Goal: Task Accomplishment & Management: Use online tool/utility

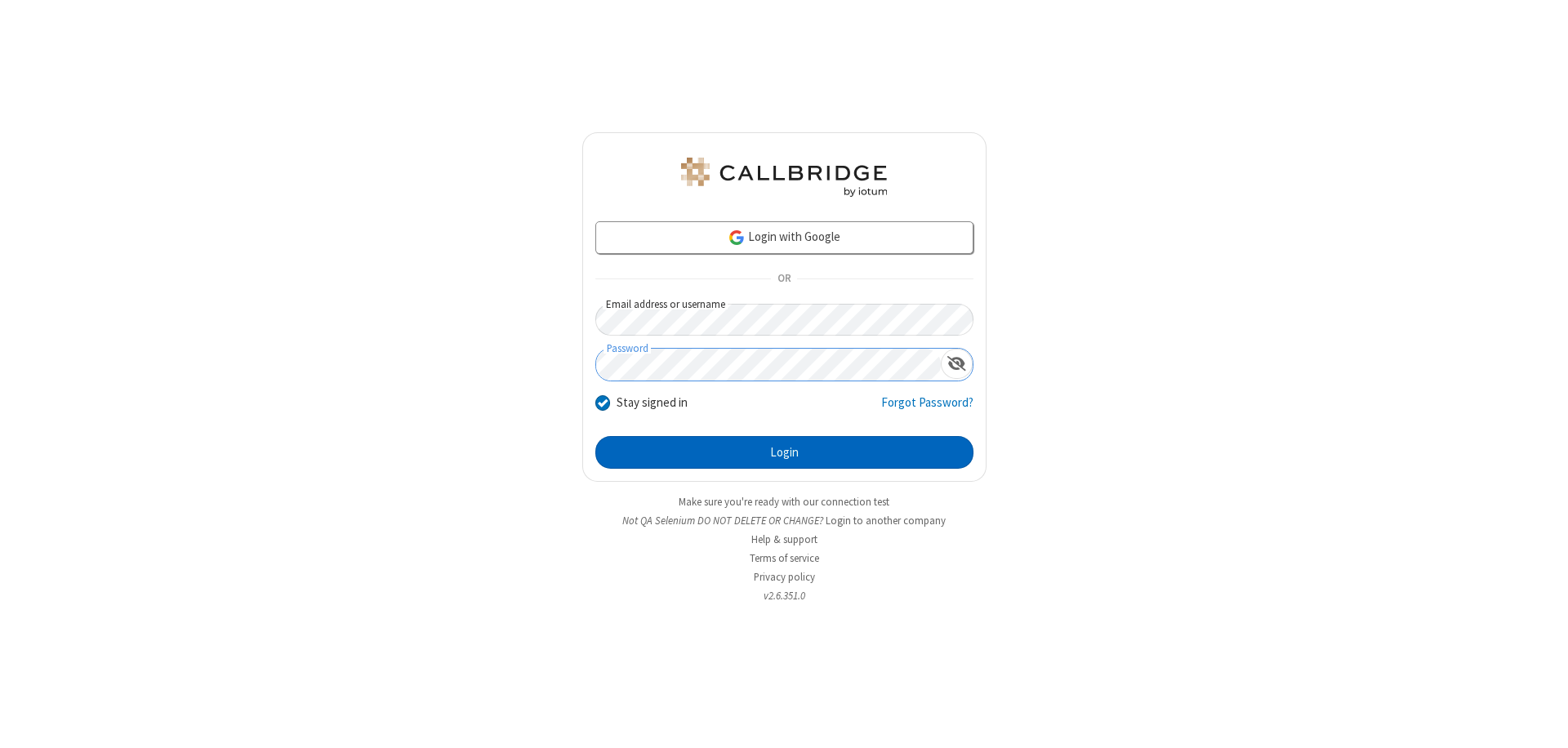
click at [784, 453] on button "Login" at bounding box center [784, 452] width 378 height 33
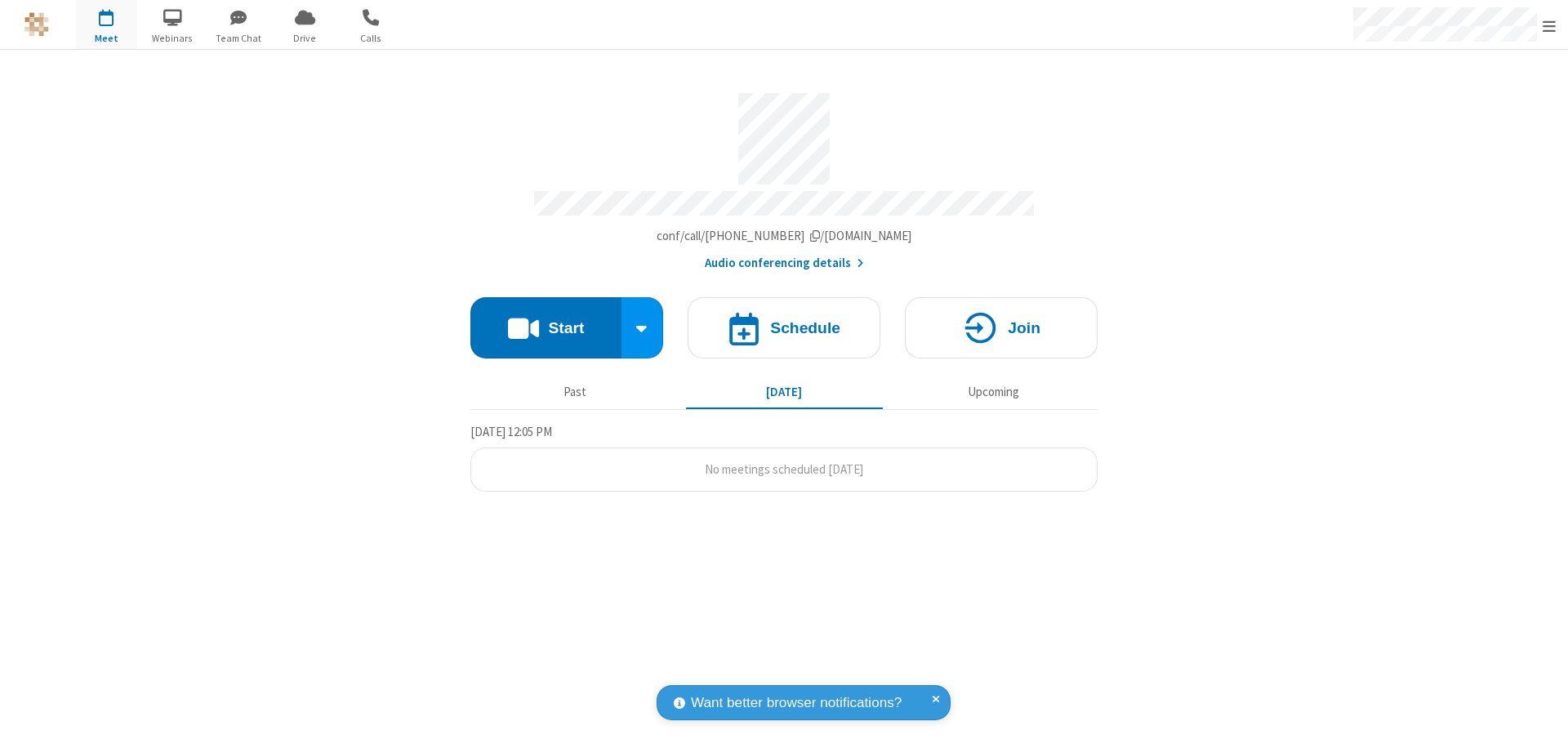
click at [1549, 26] on span "Open menu" at bounding box center [1549, 26] width 13 height 16
click at [106, 25] on span "button" at bounding box center [106, 17] width 61 height 28
click at [784, 320] on h4 "Schedule" at bounding box center [805, 327] width 70 height 15
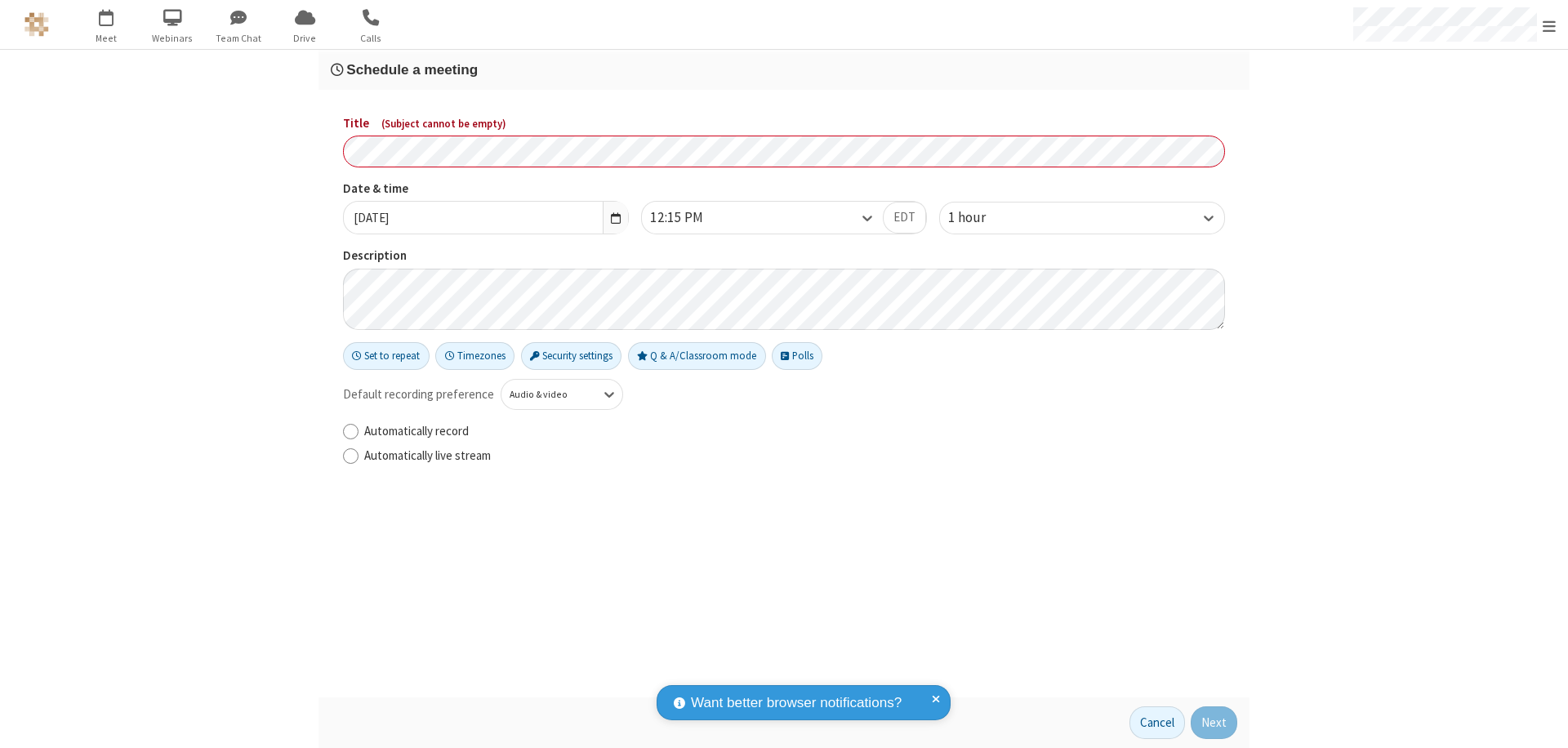
click at [784, 69] on h3 "Schedule a meeting" at bounding box center [784, 69] width 907 height 15
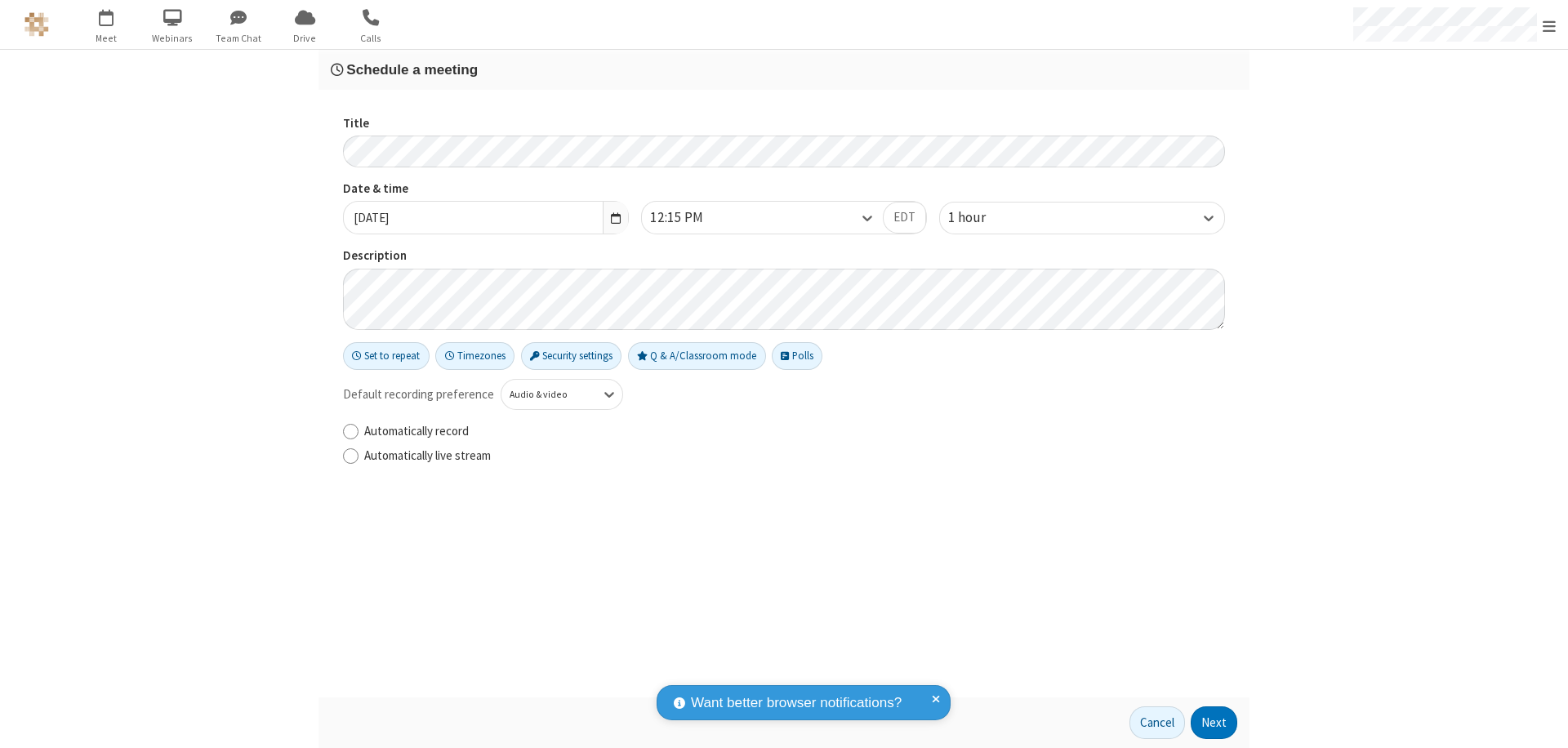
click at [1215, 723] on button "Next" at bounding box center [1214, 722] width 46 height 33
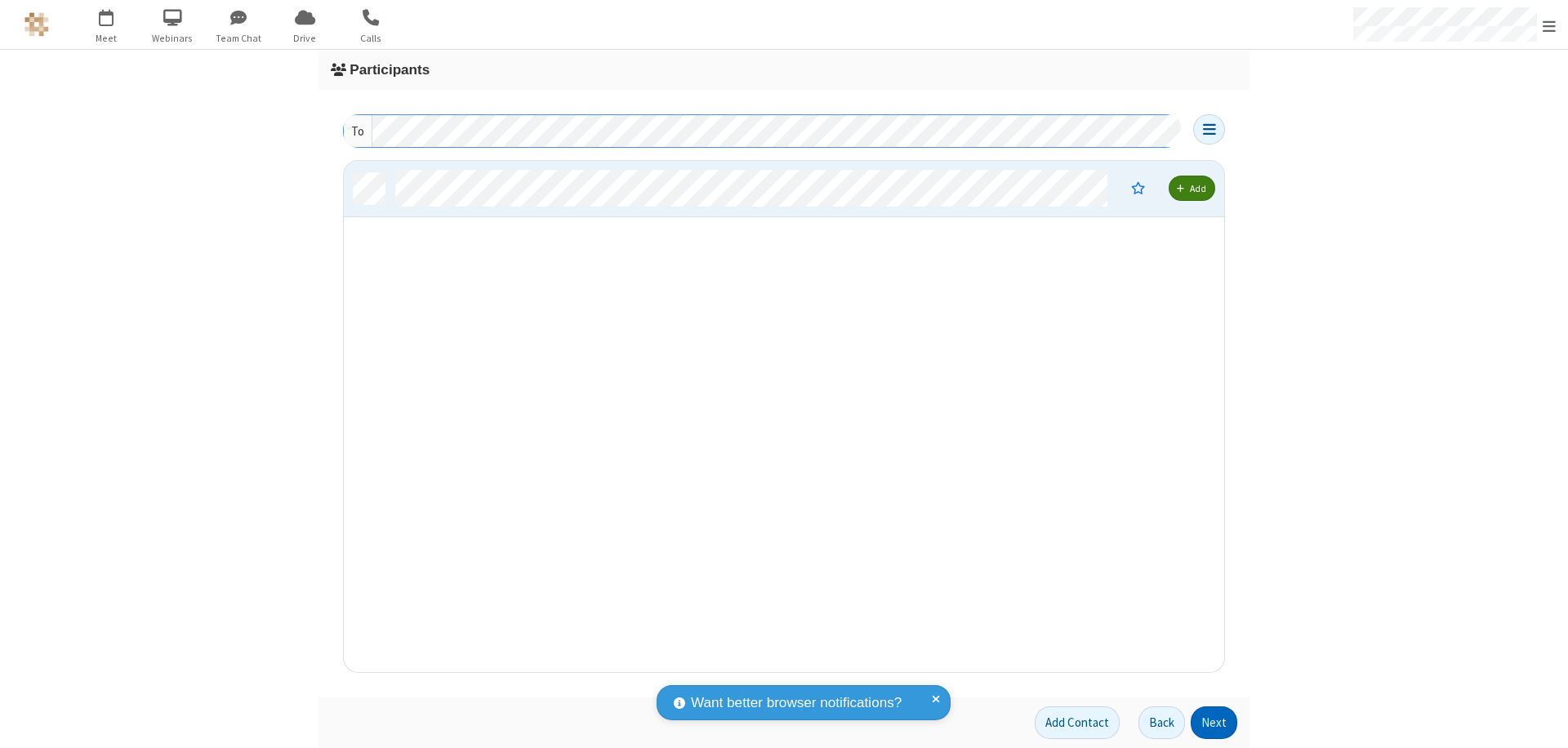
click at [1215, 723] on button "Next" at bounding box center [1214, 722] width 46 height 33
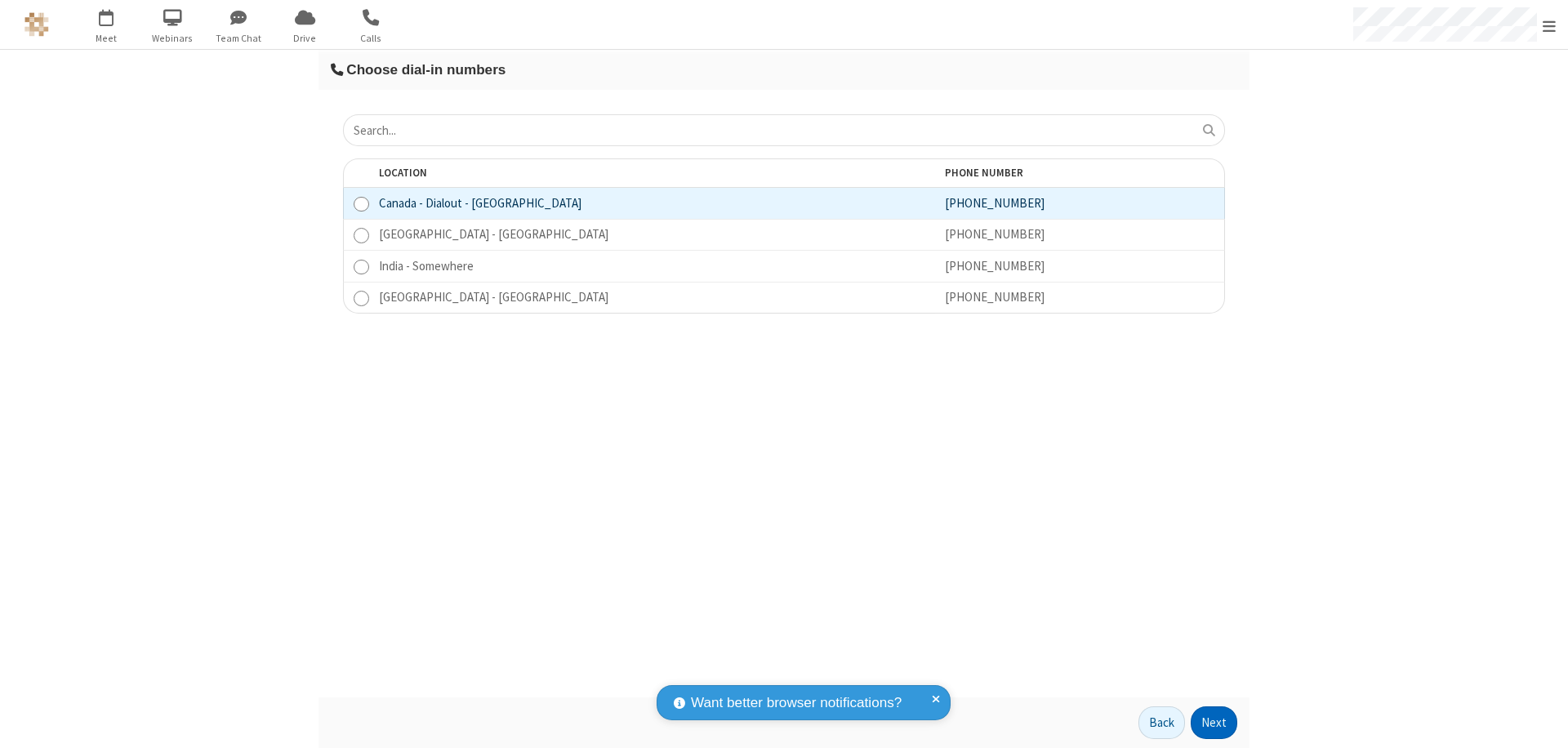
click at [1215, 723] on button "Next" at bounding box center [1214, 722] width 46 height 33
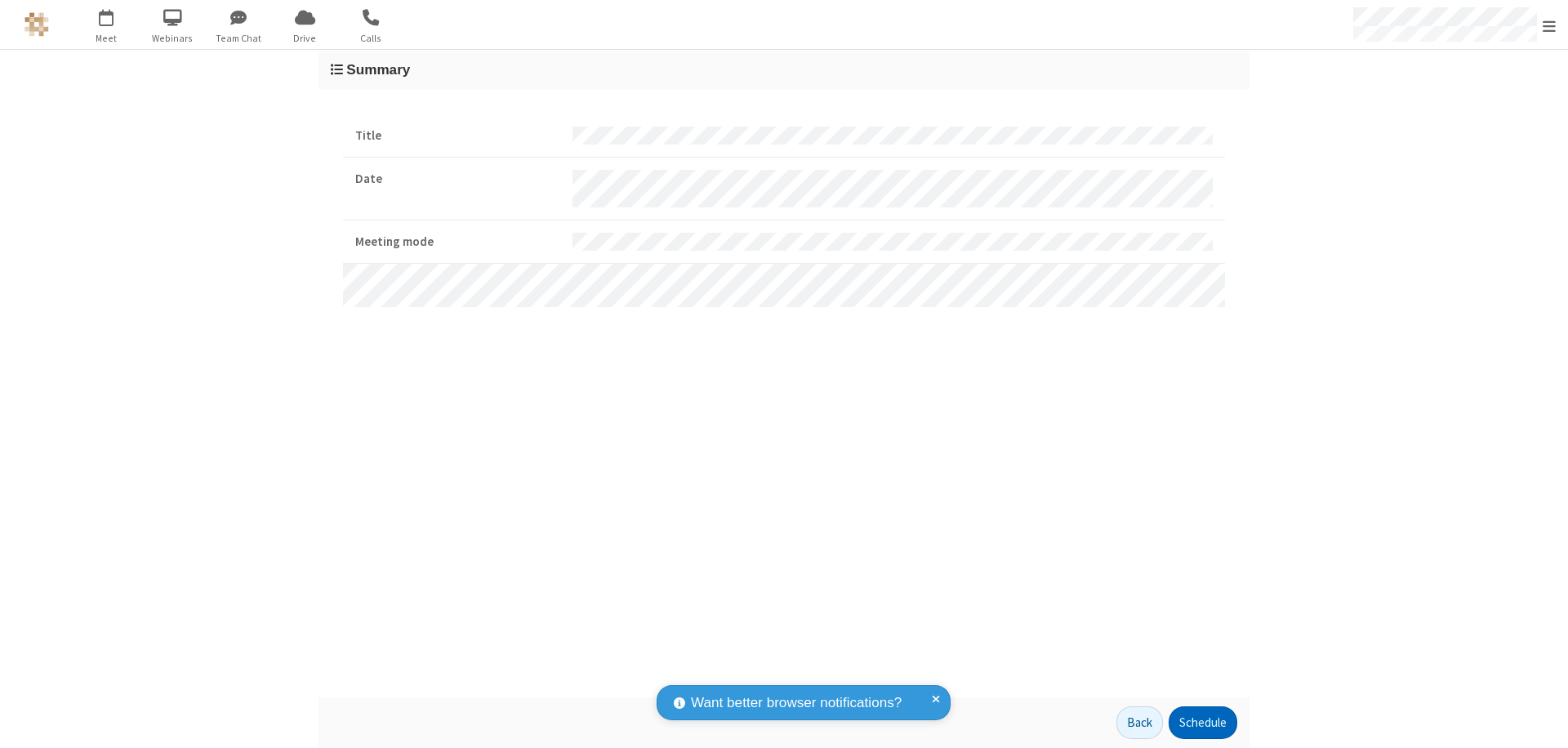
click at [1202, 723] on button "Schedule" at bounding box center [1202, 722] width 68 height 33
